Goal: Use online tool/utility: Utilize a website feature to perform a specific function

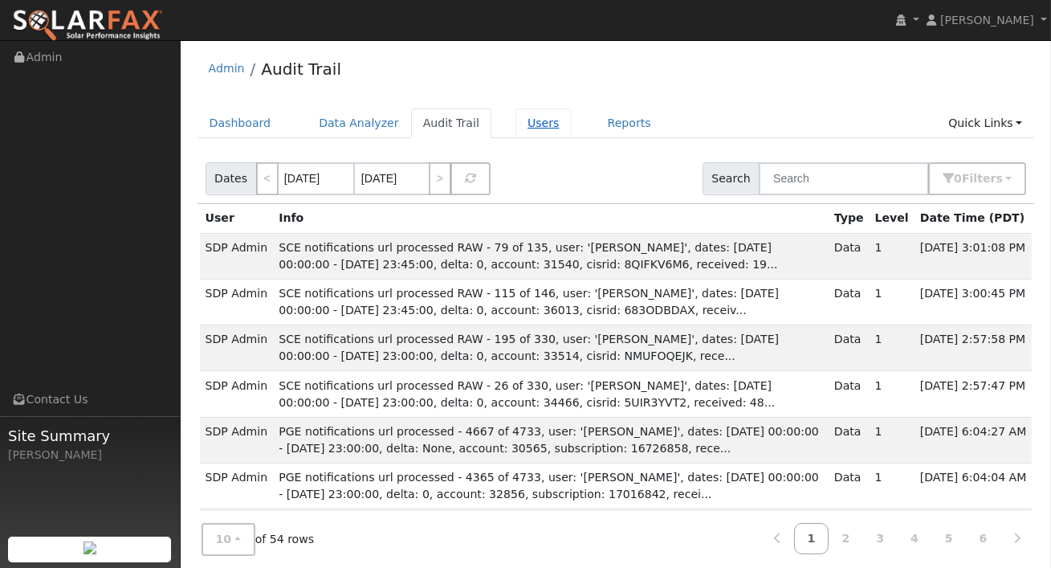
click at [532, 130] on link "Users" at bounding box center [544, 123] width 56 height 30
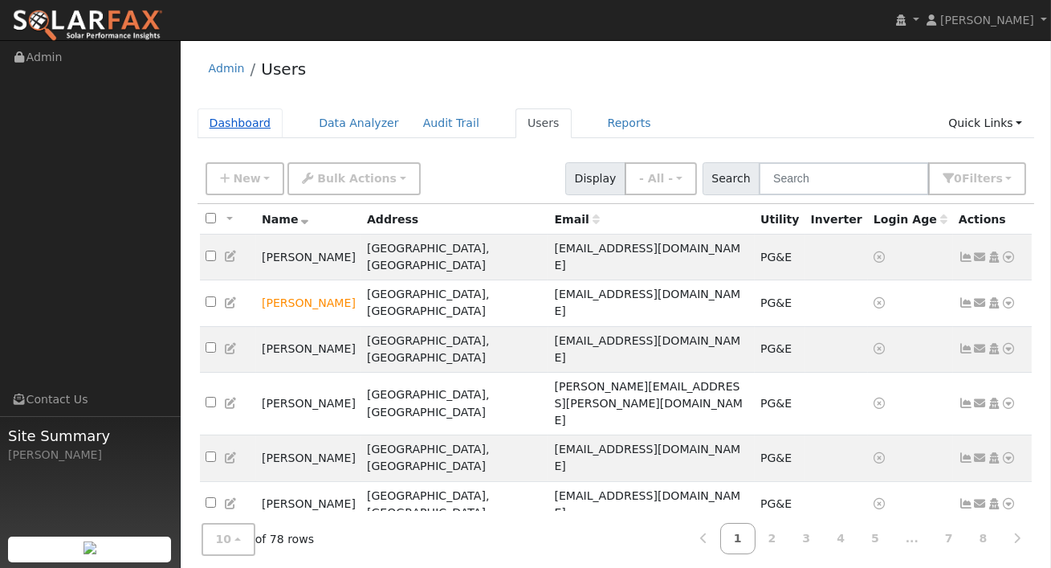
click at [215, 113] on link "Dashboard" at bounding box center [241, 123] width 86 height 30
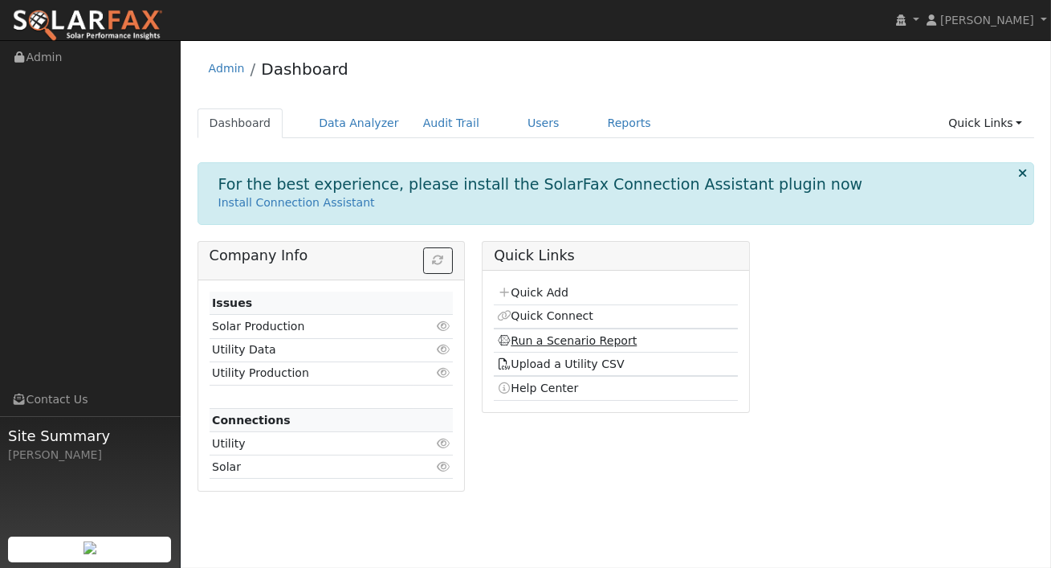
click at [545, 338] on link "Run a Scenario Report" at bounding box center [567, 340] width 141 height 13
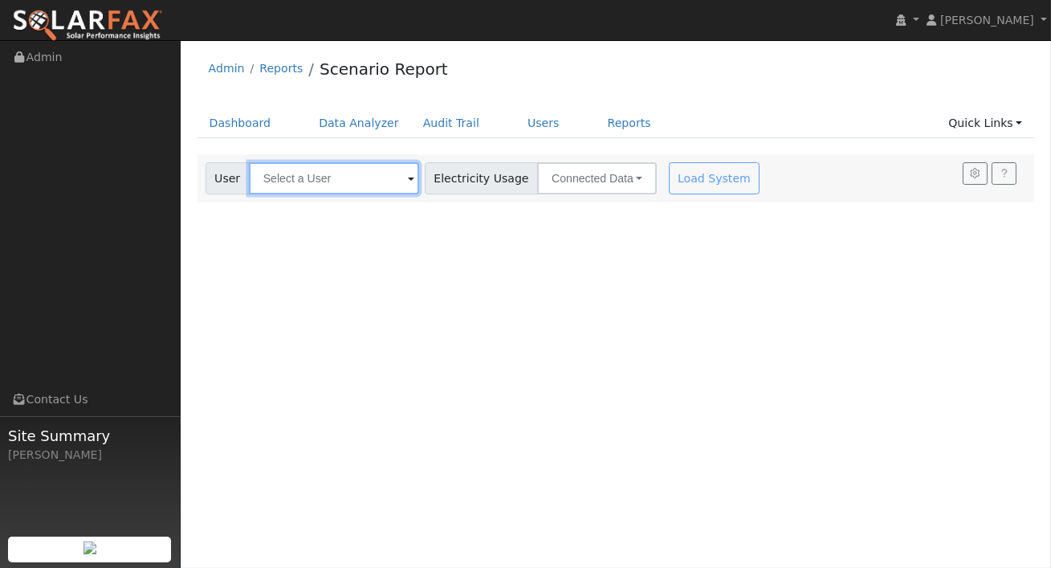
click at [383, 180] on input "text" at bounding box center [334, 178] width 170 height 32
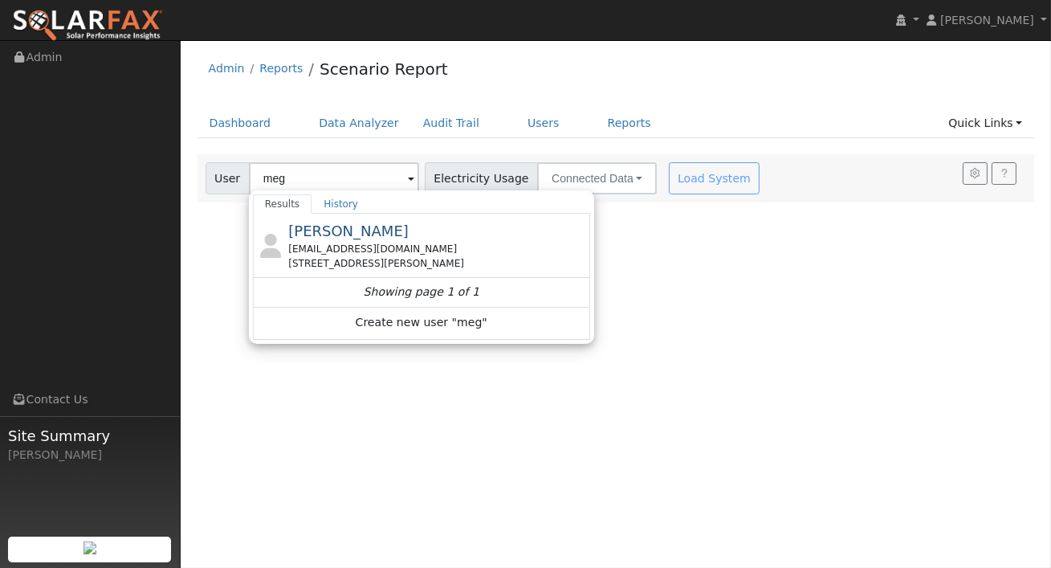
click at [355, 216] on div "[PERSON_NAME] [EMAIL_ADDRESS][DOMAIN_NAME] [STREET_ADDRESS][PERSON_NAME]" at bounding box center [421, 246] width 337 height 64
type input "Megha Watugala"
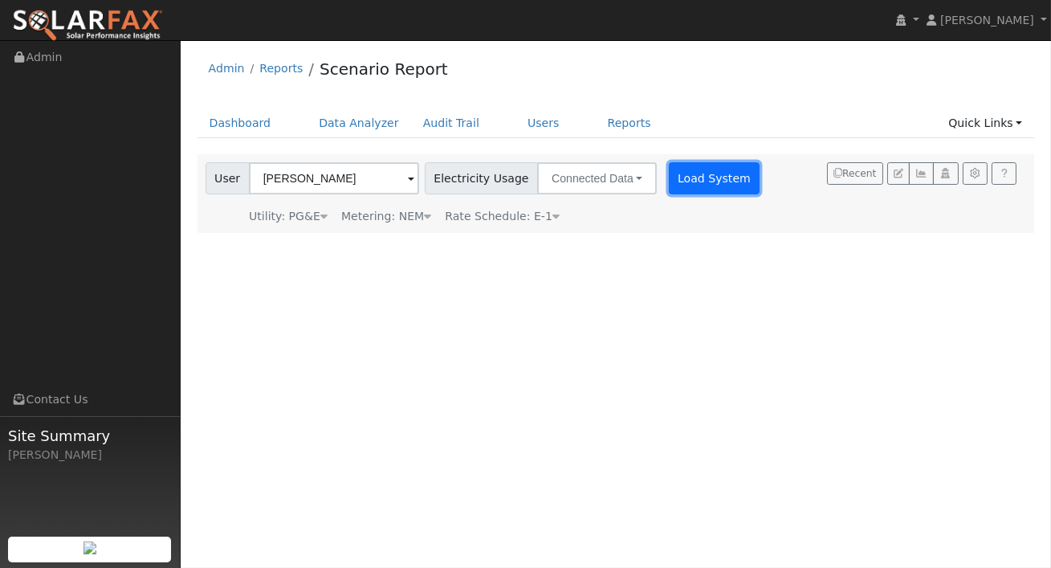
click at [692, 175] on button "Load System" at bounding box center [715, 178] width 92 height 32
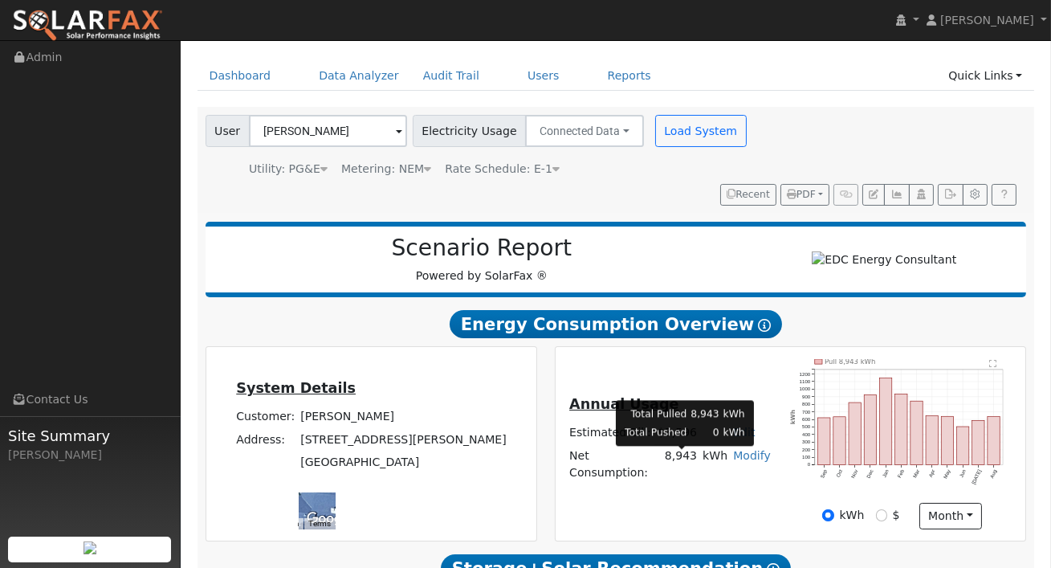
scroll to position [50, 0]
